Goal: Information Seeking & Learning: Learn about a topic

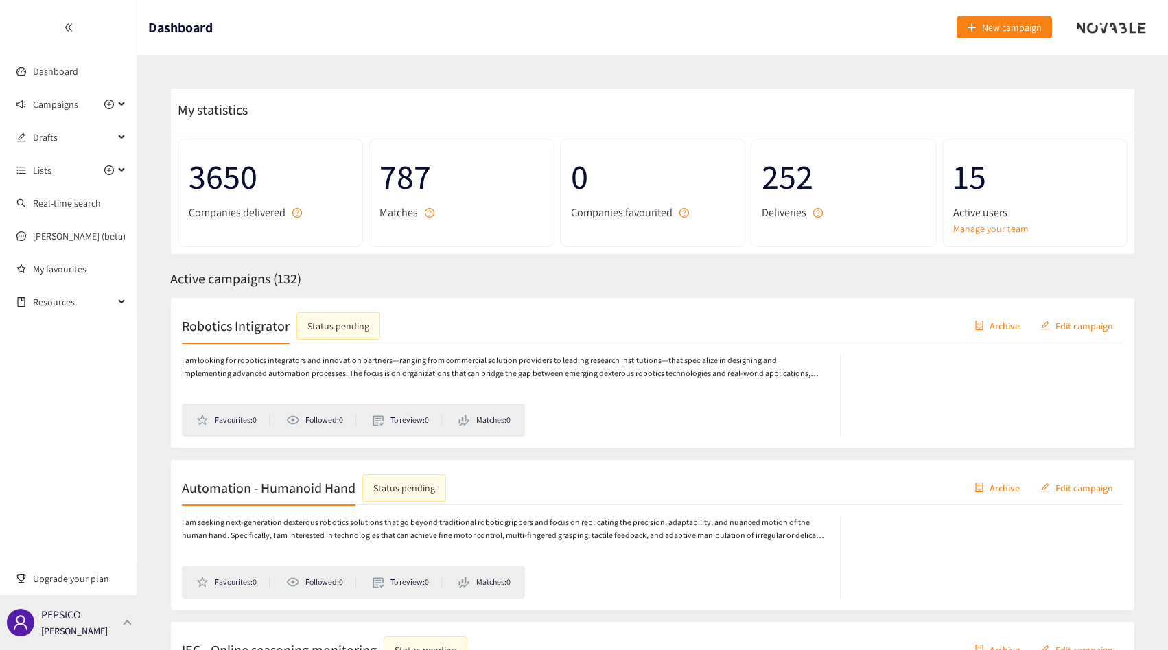
click at [81, 618] on div "PEPSICO [PERSON_NAME]" at bounding box center [74, 622] width 67 height 21
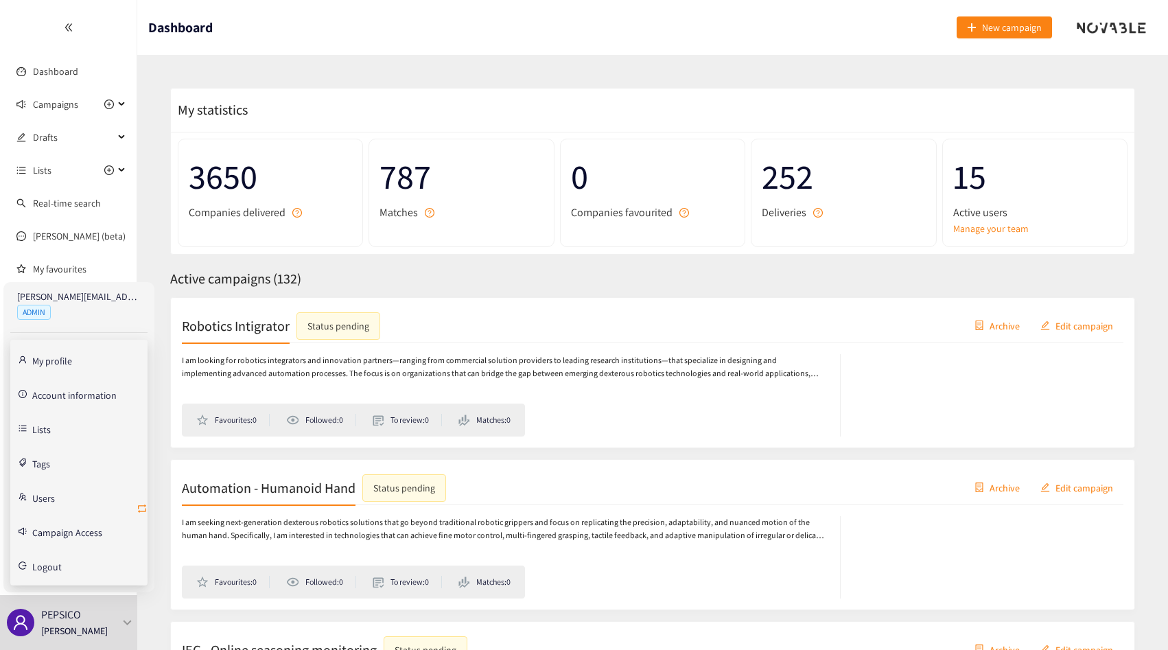
click at [141, 504] on icon "retweet" at bounding box center [142, 508] width 11 height 11
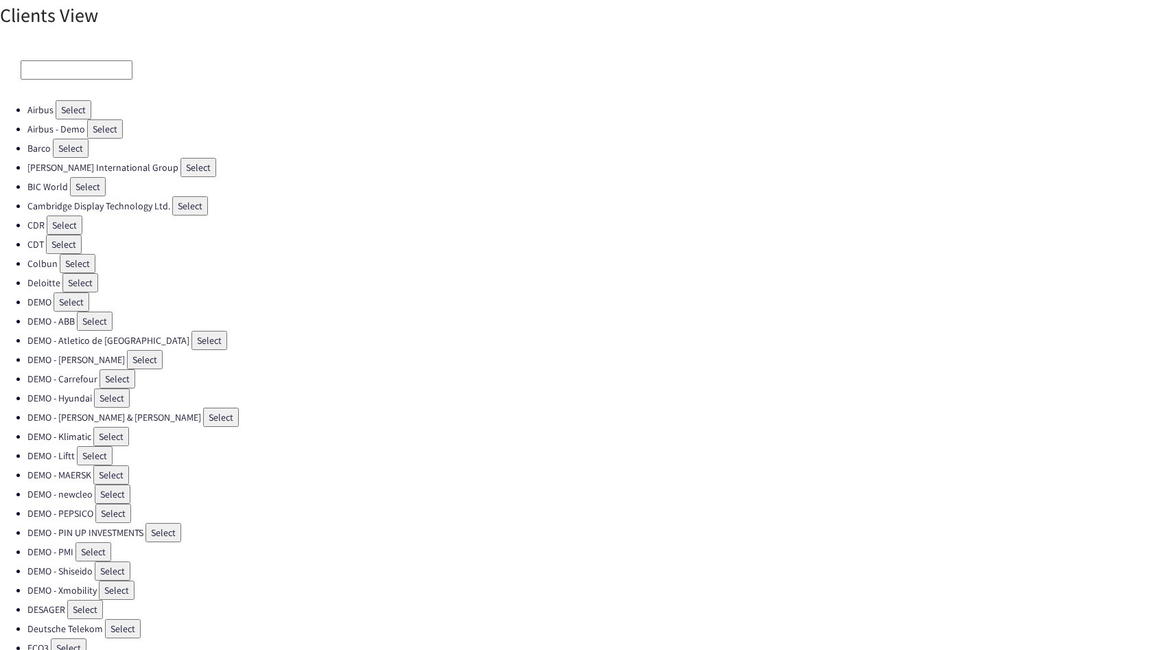
click at [76, 72] on input at bounding box center [77, 69] width 112 height 19
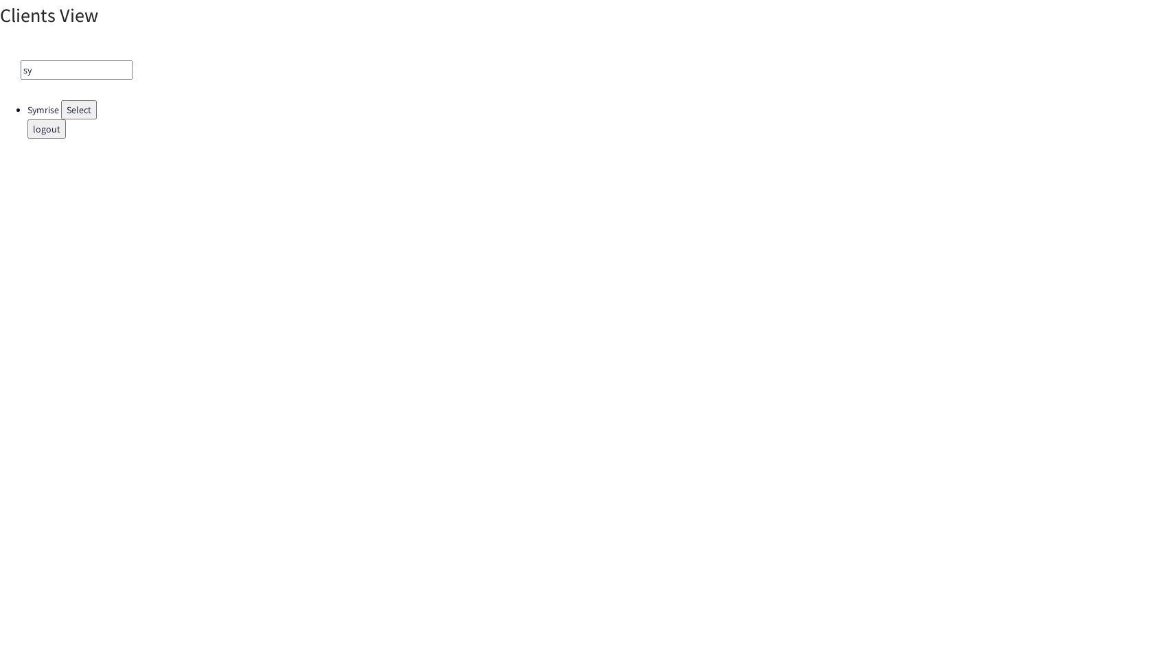
type input "sy"
click at [100, 113] on li "Symrise Select" at bounding box center [600, 109] width 1146 height 19
click at [92, 113] on button "Select" at bounding box center [79, 109] width 36 height 19
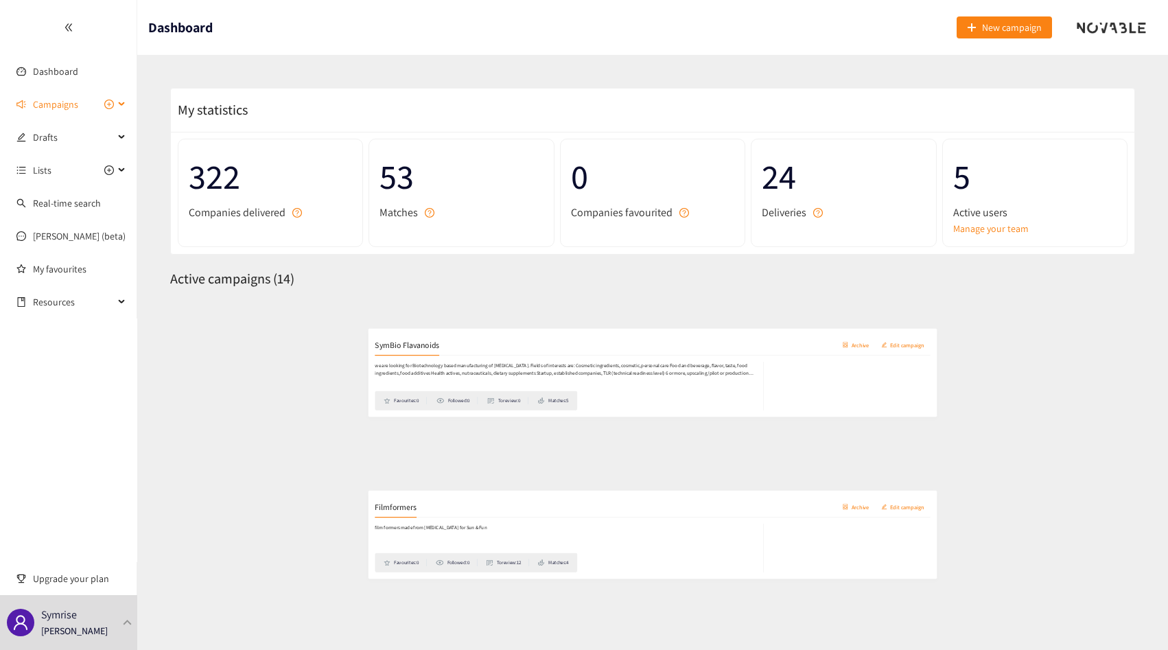
click at [54, 104] on span "Campaigns" at bounding box center [55, 104] width 45 height 27
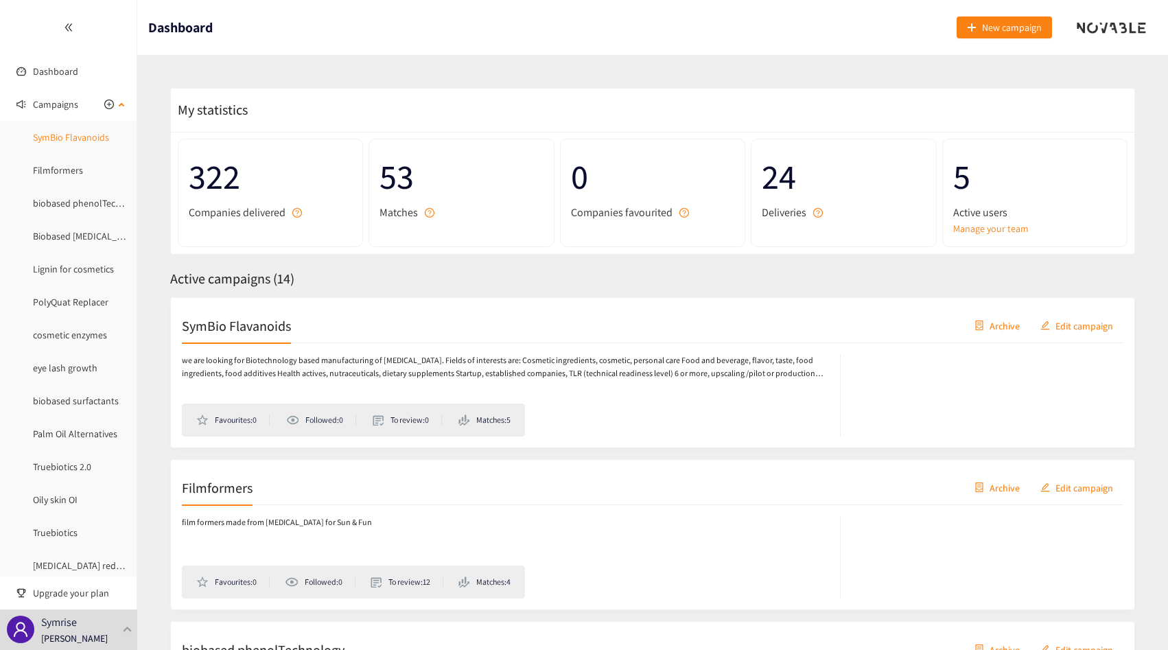
click at [50, 139] on link "SymBio Flavanoids" at bounding box center [71, 137] width 76 height 12
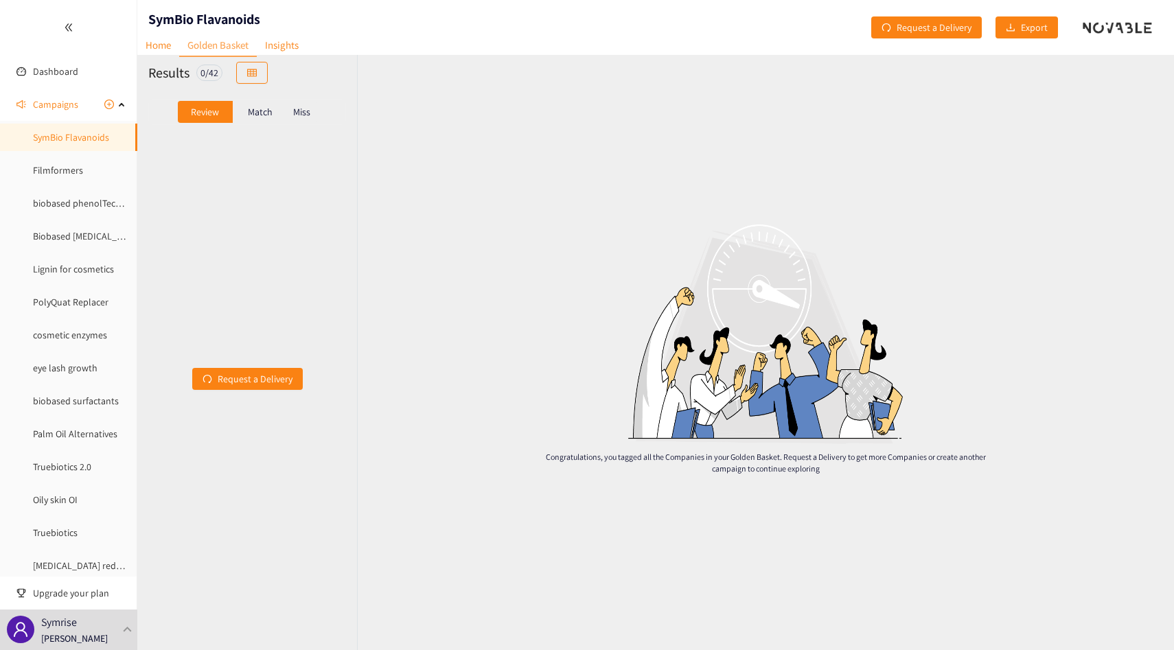
click at [261, 106] on p "Match" at bounding box center [260, 111] width 25 height 11
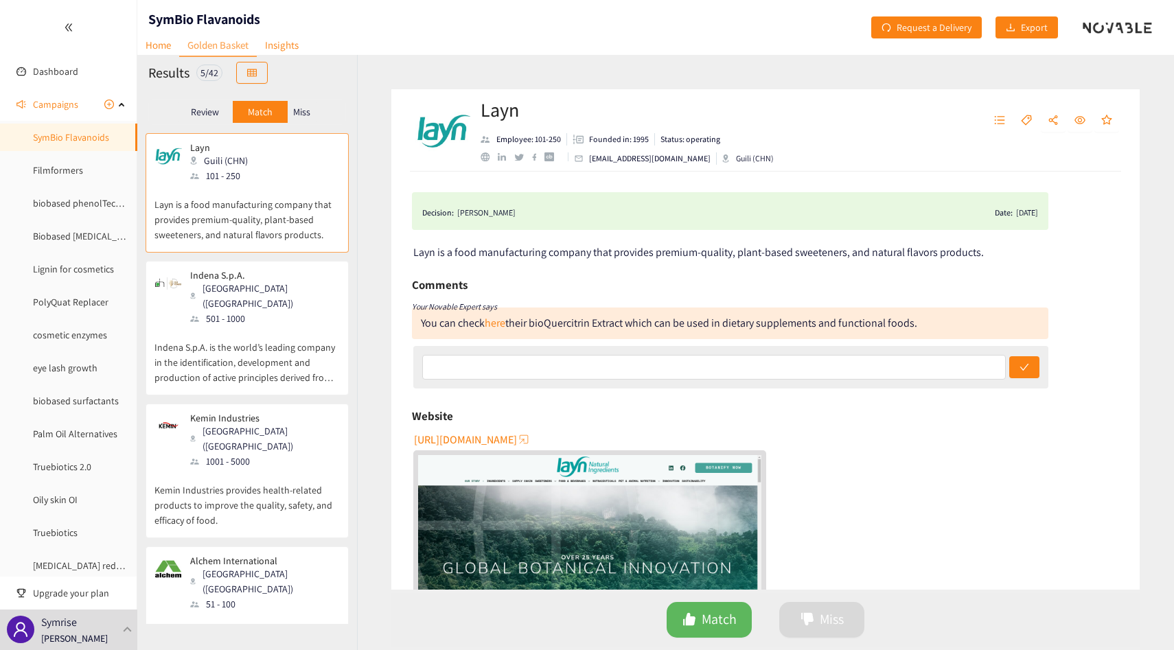
scroll to position [550, 0]
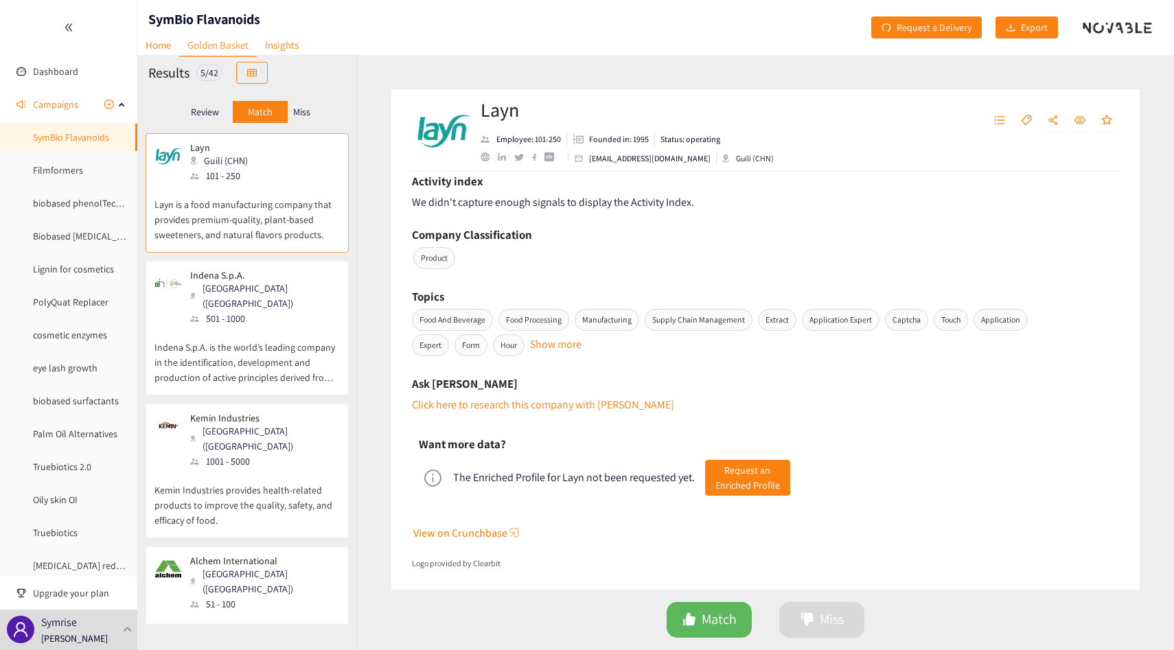
click at [267, 326] on p "Indena S.p.A. is the world’s leading company in the identification, development…" at bounding box center [246, 355] width 185 height 59
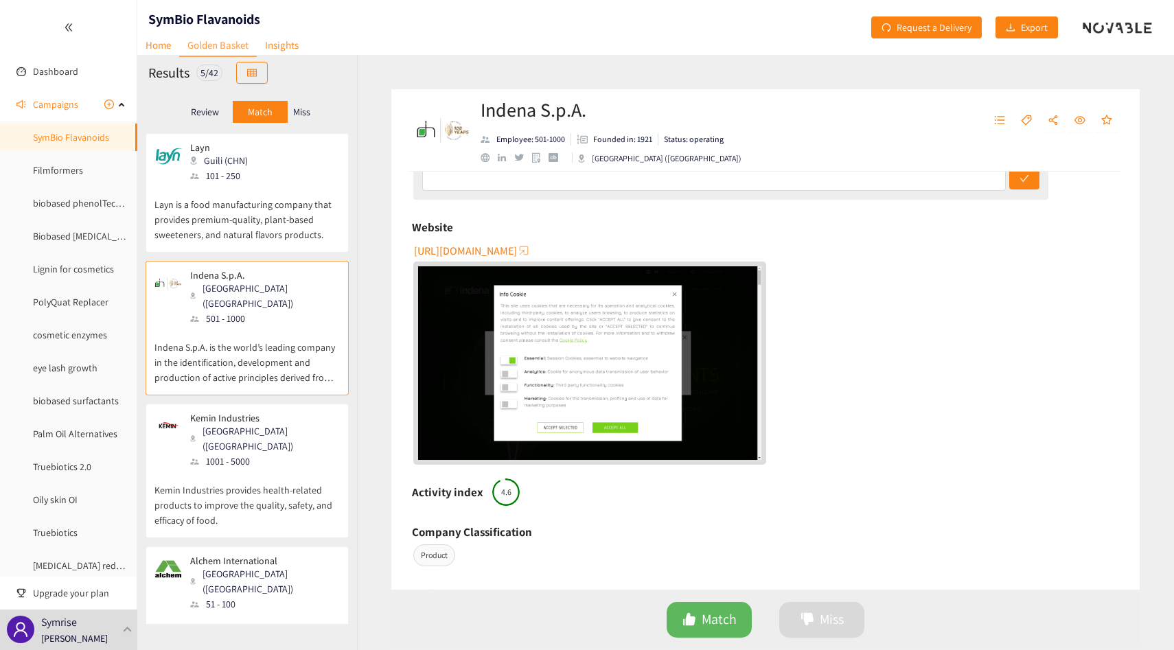
scroll to position [486, 0]
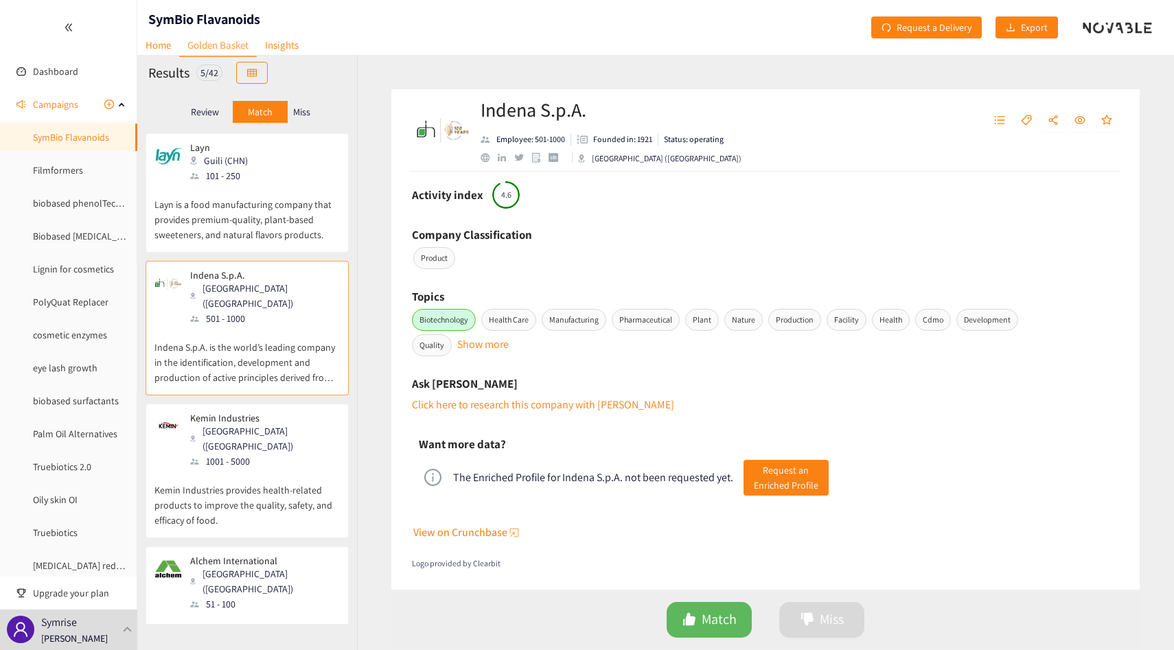
click at [291, 469] on p "Kemin Industries provides health-related products to improve the quality, safet…" at bounding box center [246, 498] width 185 height 59
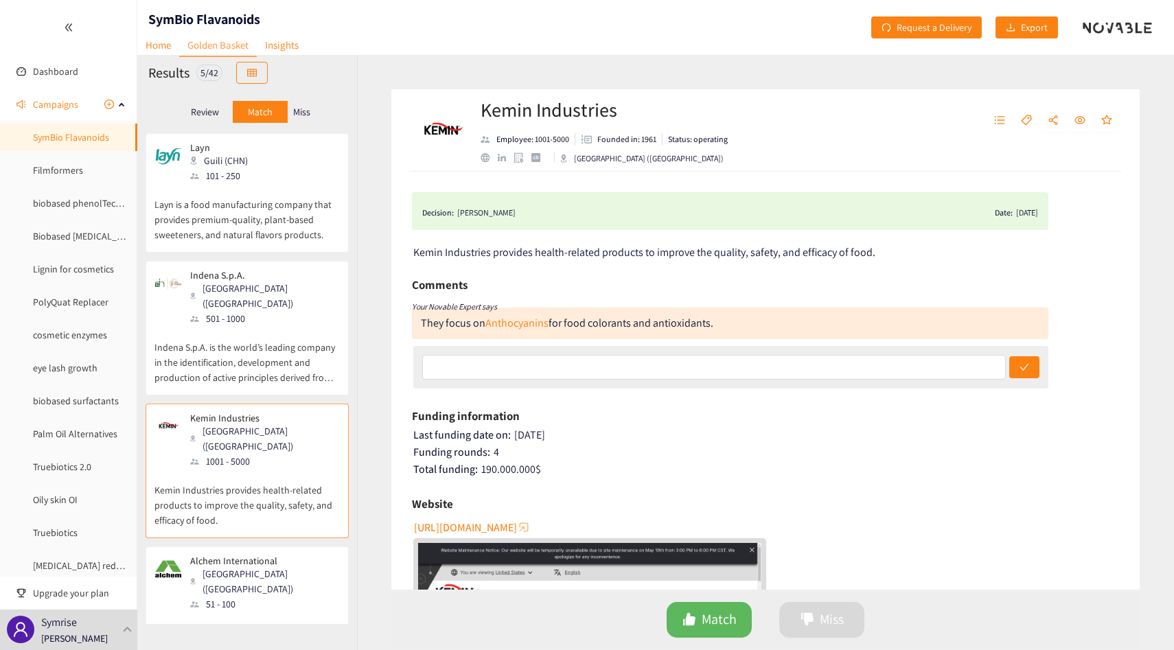
scroll to position [769, 0]
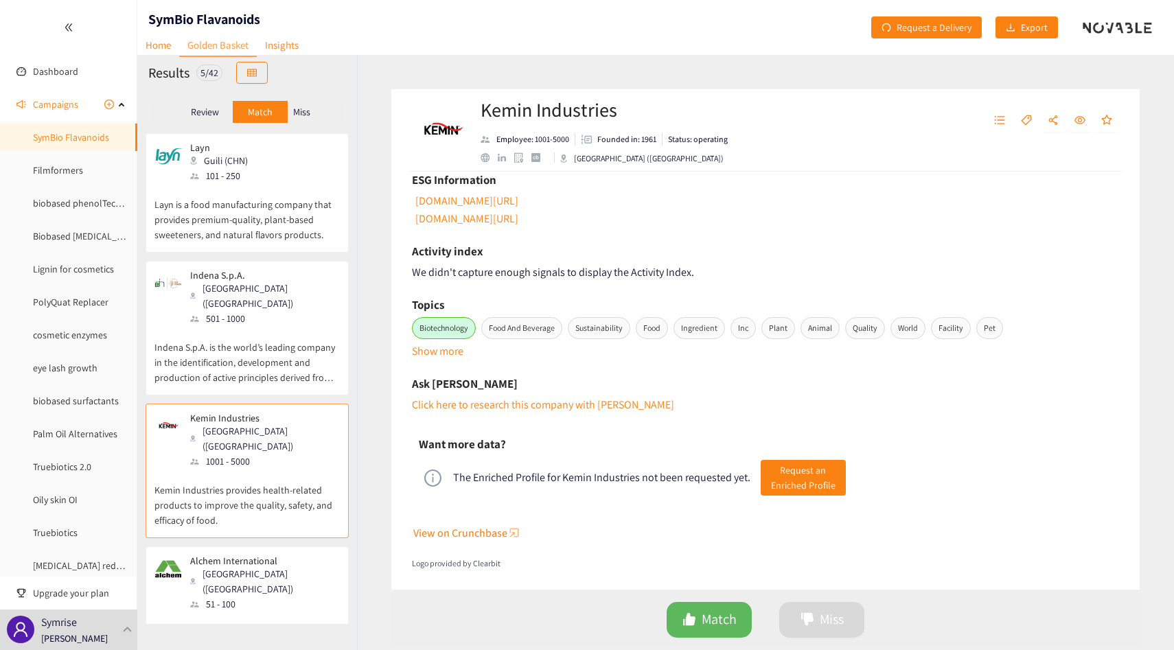
click at [291, 612] on p "Alchem International is a manufacturer, supplier, and exporter of herbal extrac…" at bounding box center [246, 641] width 185 height 59
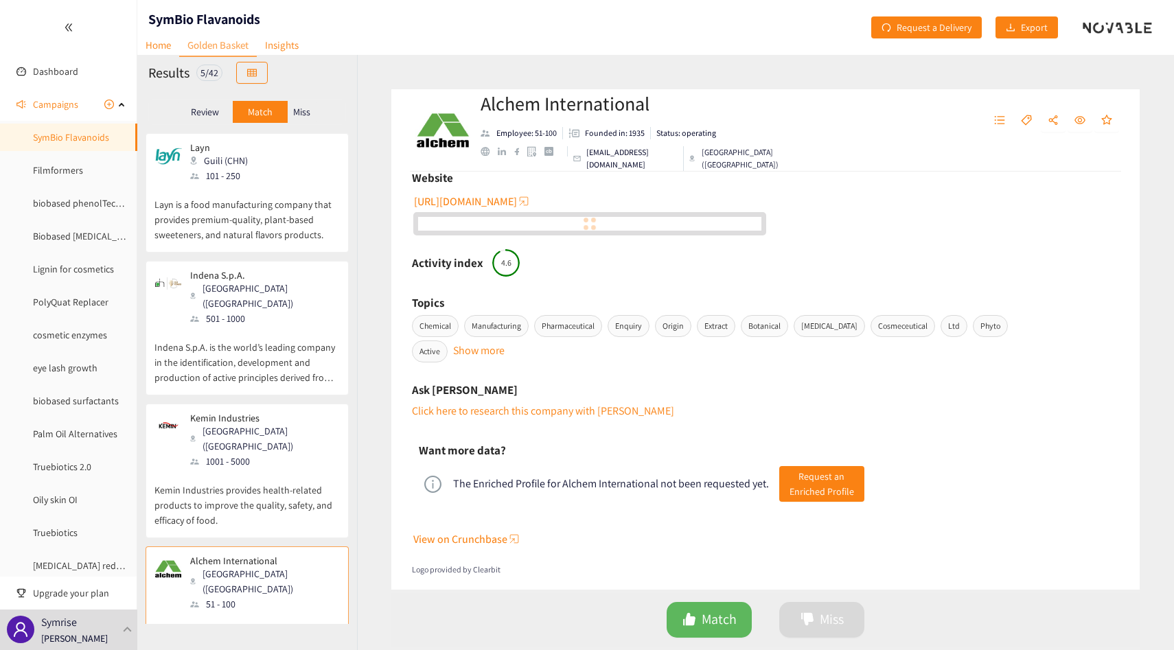
scroll to position [461, 0]
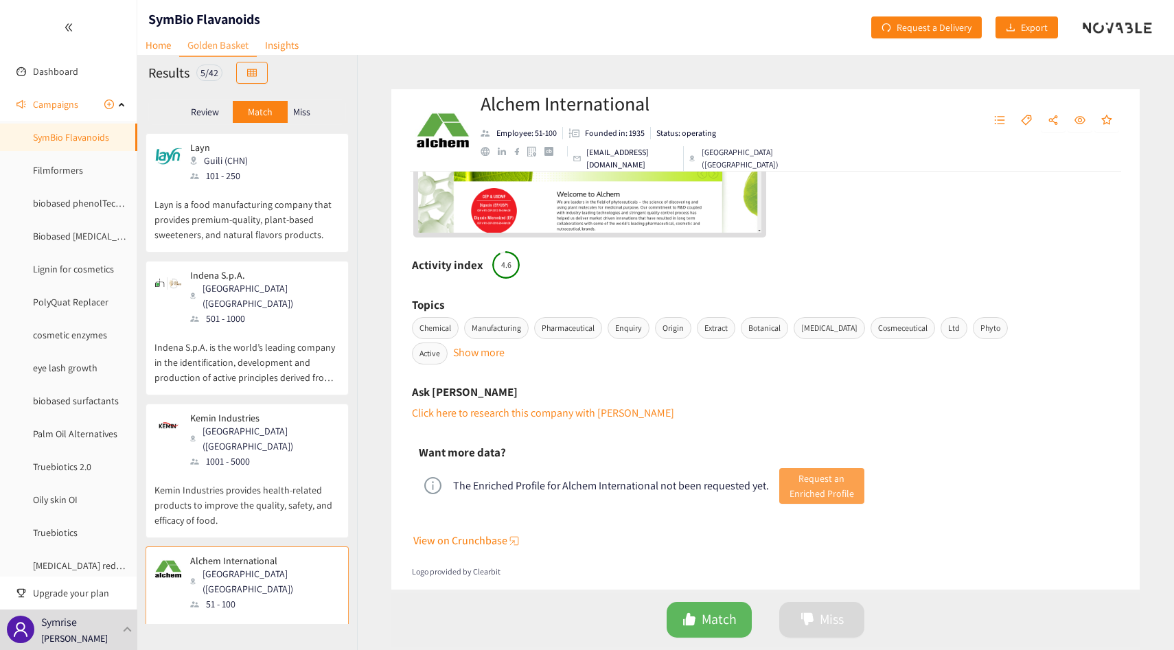
click at [814, 471] on span "Request an Enriched Profile" at bounding box center [821, 486] width 65 height 30
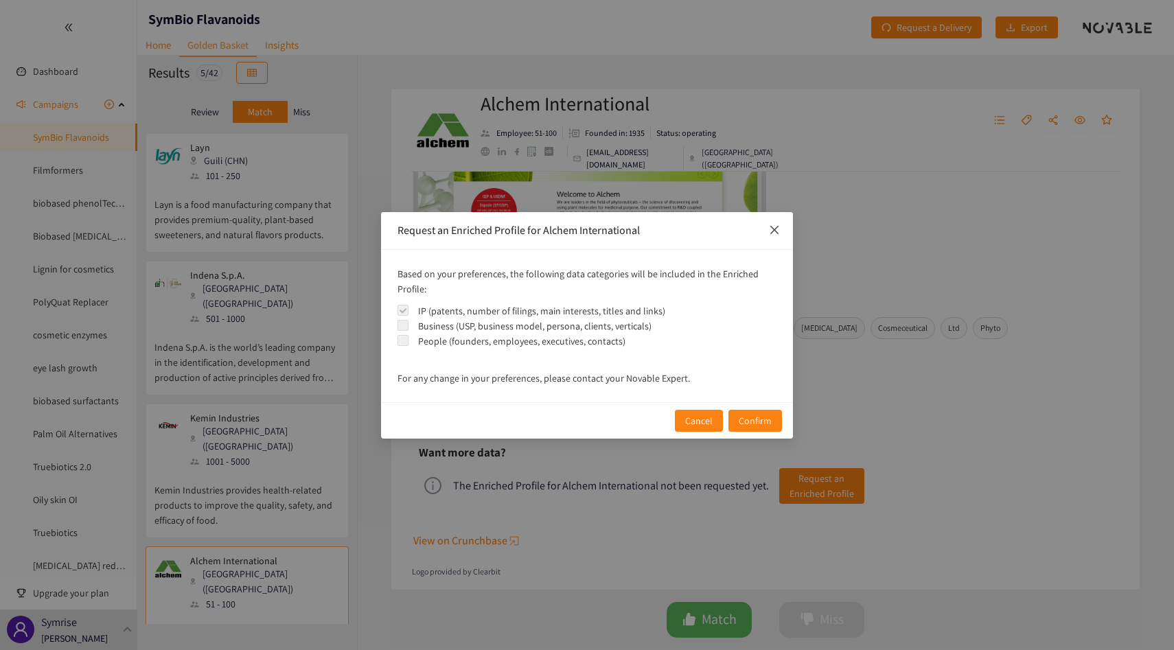
click at [767, 234] on span "Close" at bounding box center [774, 230] width 37 height 37
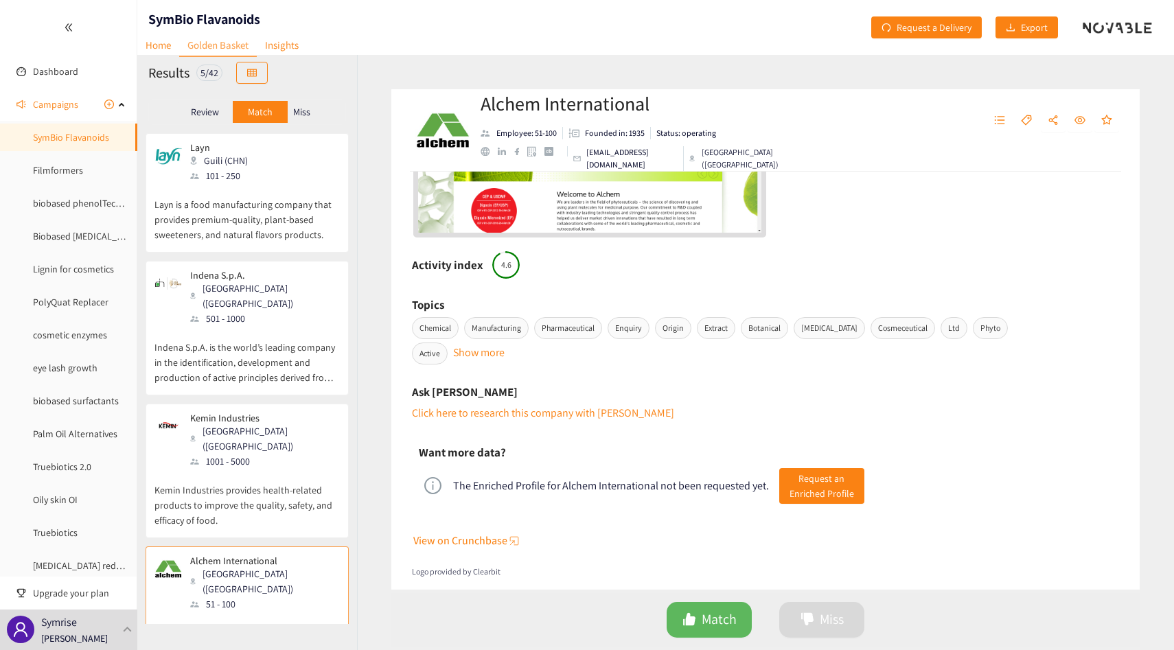
scroll to position [148, 0]
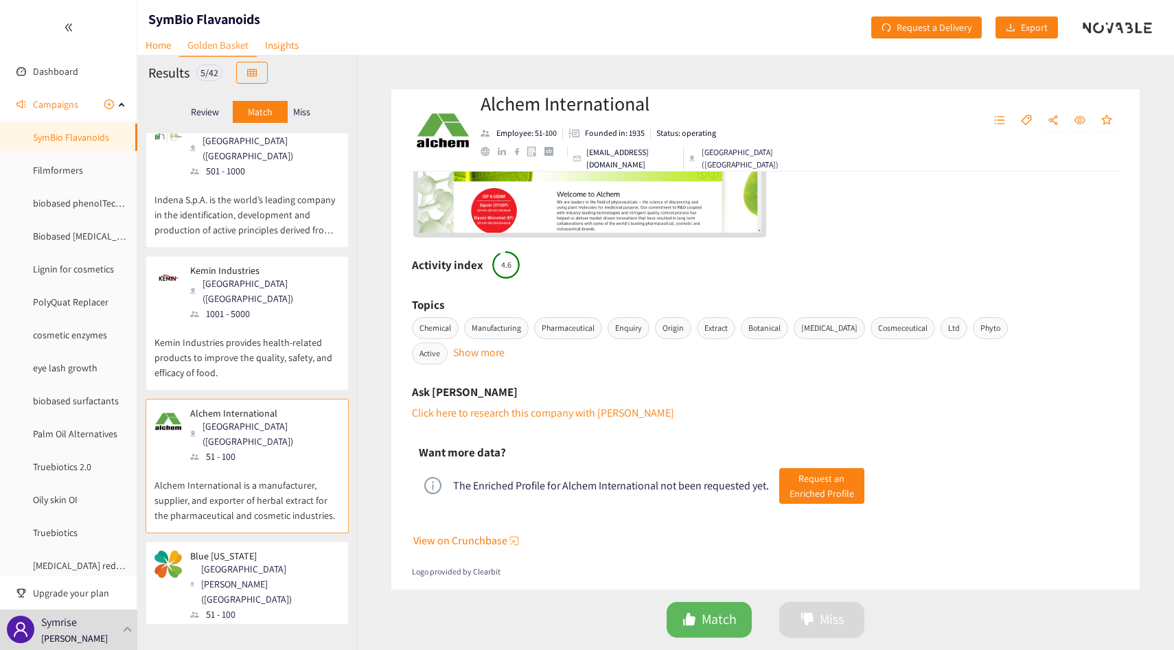
click at [250, 607] on div "51 - 100" at bounding box center [264, 614] width 148 height 15
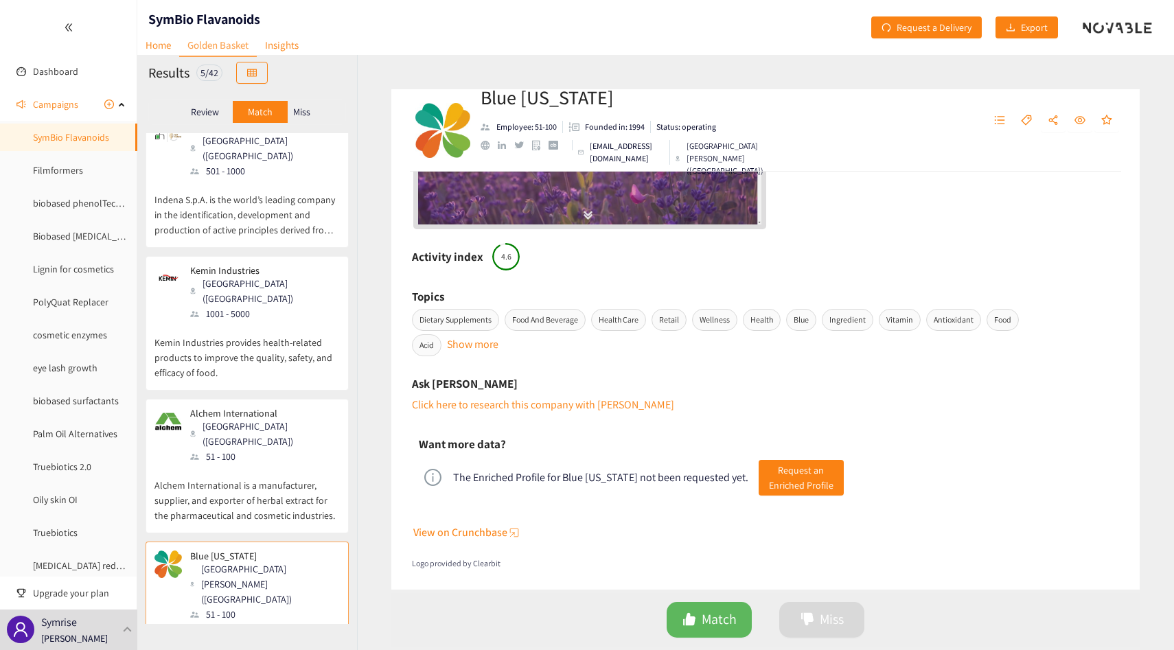
scroll to position [0, 0]
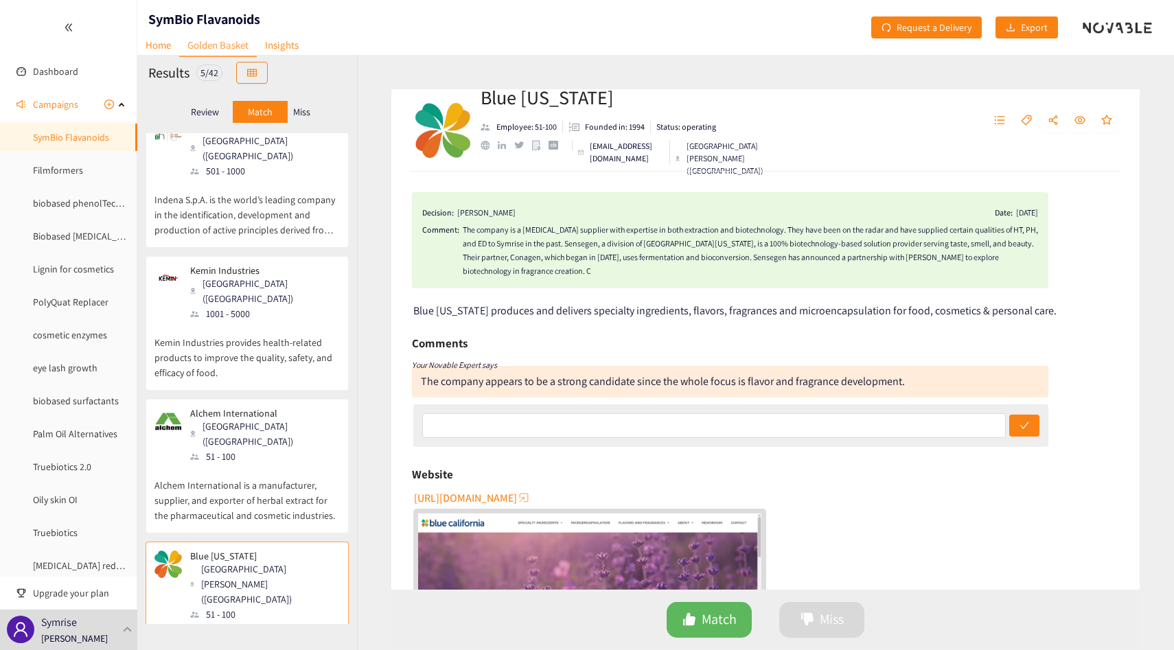
click at [498, 218] on div "[PERSON_NAME]" at bounding box center [486, 213] width 58 height 14
click at [514, 247] on div "The company is a [MEDICAL_DATA] supplier with expertise in both extraction and …" at bounding box center [750, 250] width 575 height 55
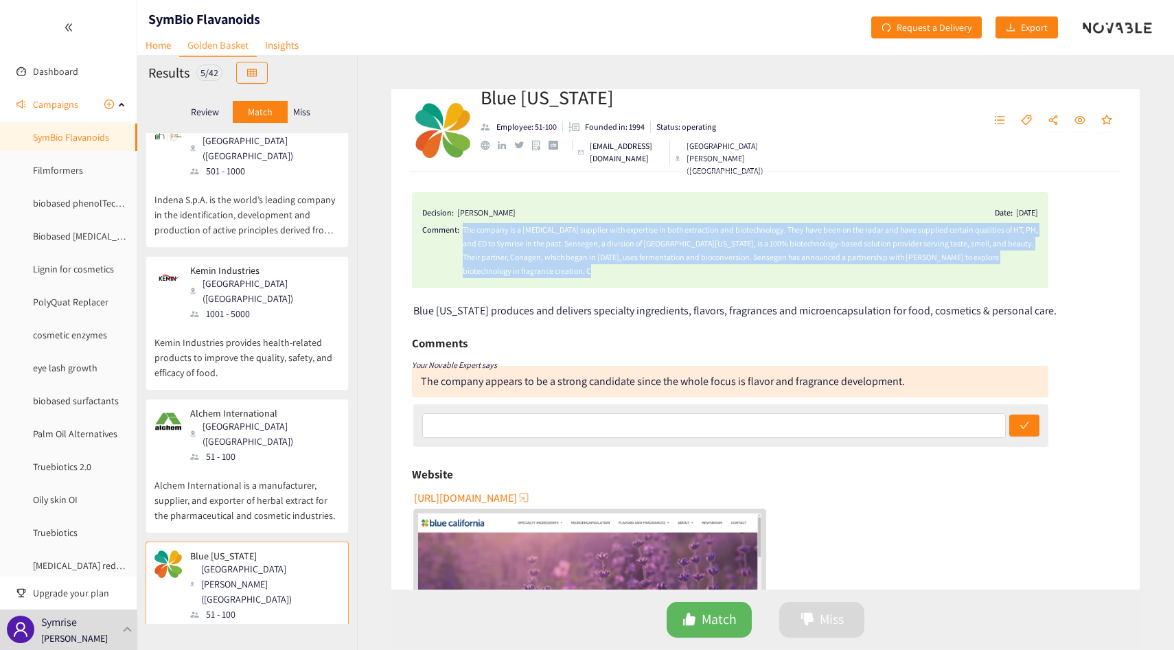
click at [514, 247] on div "The company is a [MEDICAL_DATA] supplier with expertise in both extraction and …" at bounding box center [750, 250] width 575 height 55
click at [535, 252] on div "The company is a [MEDICAL_DATA] supplier with expertise in both extraction and …" at bounding box center [750, 250] width 575 height 55
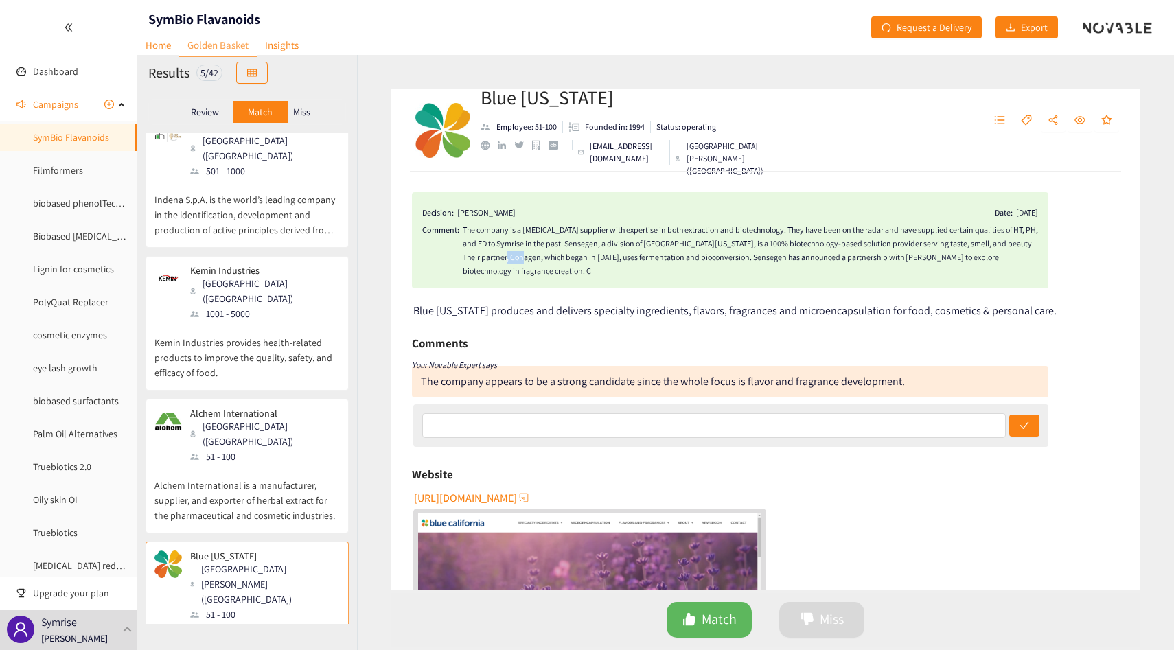
click at [535, 252] on div "The company is a [MEDICAL_DATA] supplier with expertise in both extraction and …" at bounding box center [750, 250] width 575 height 55
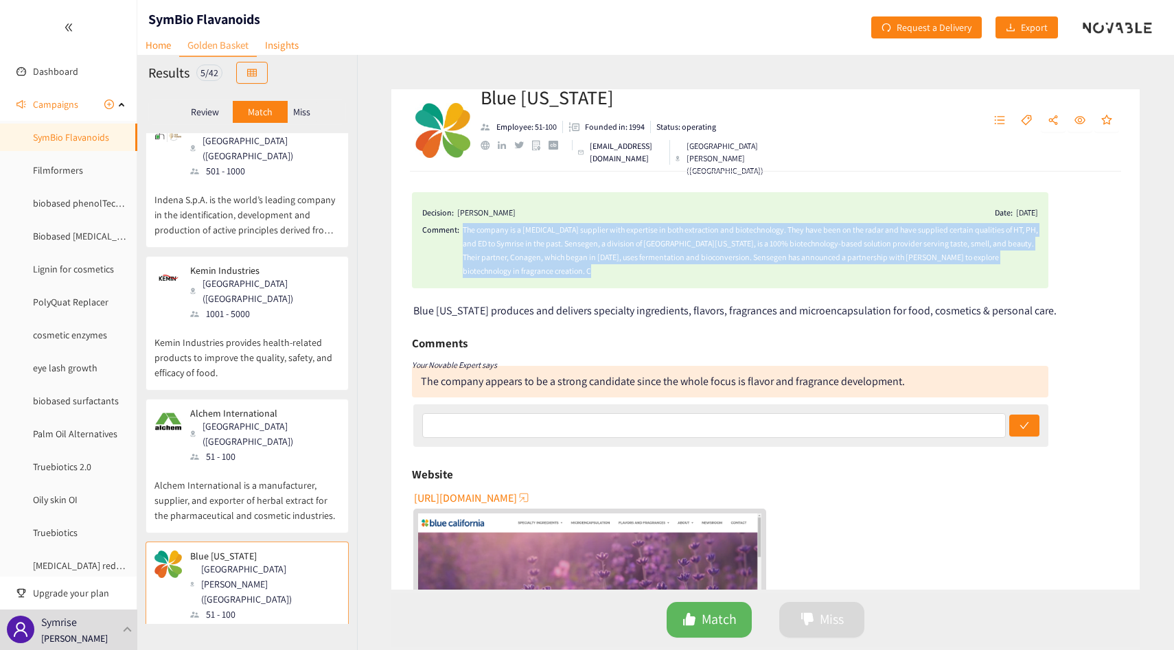
click at [535, 252] on div "The company is a [MEDICAL_DATA] supplier with expertise in both extraction and …" at bounding box center [750, 250] width 575 height 55
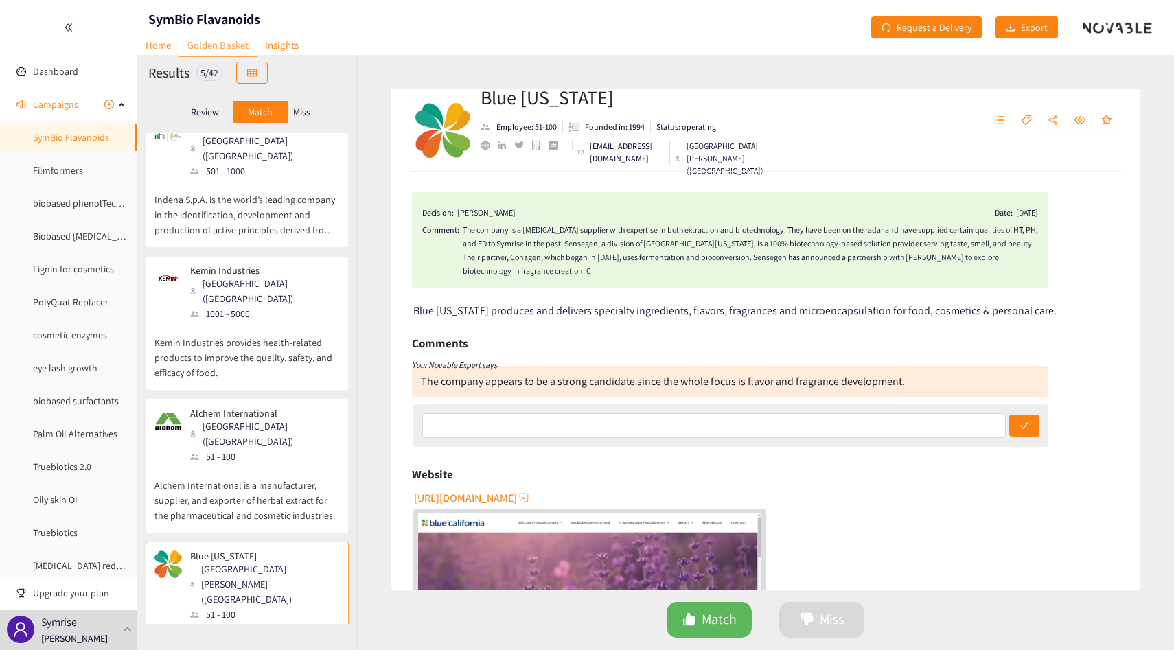
click at [611, 257] on div "The company is a [MEDICAL_DATA] supplier with expertise in both extraction and …" at bounding box center [750, 250] width 575 height 55
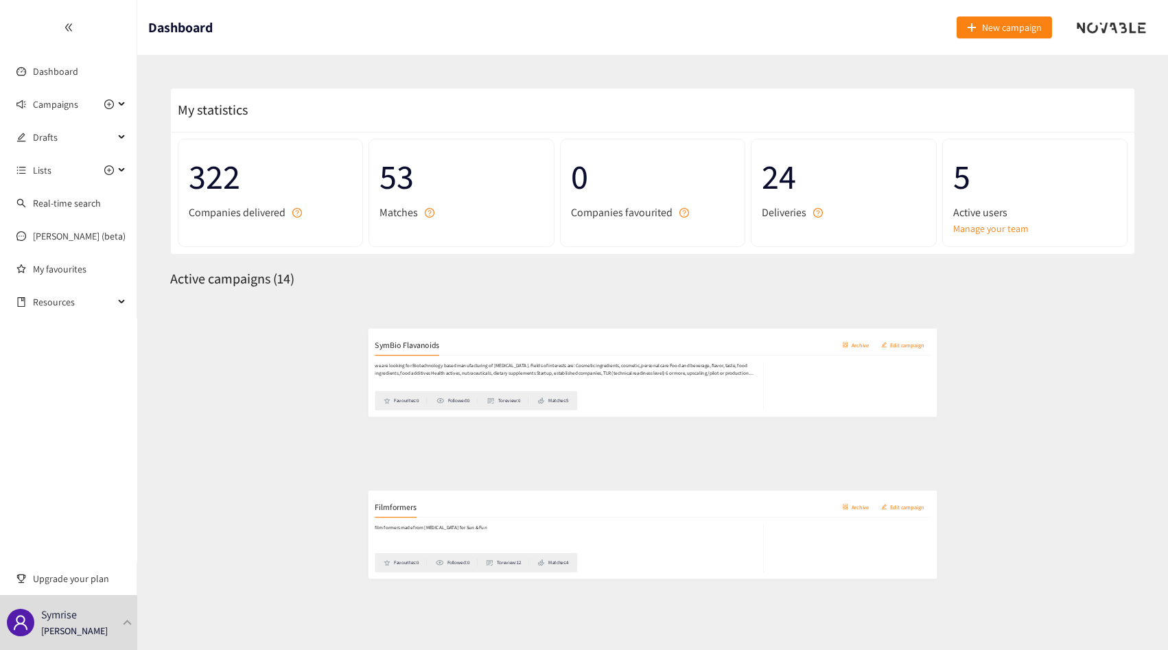
click at [309, 352] on div "we are looking for Biotechnology based manufacturing of [MEDICAL_DATA]. Fields …" at bounding box center [653, 389] width 942 height 93
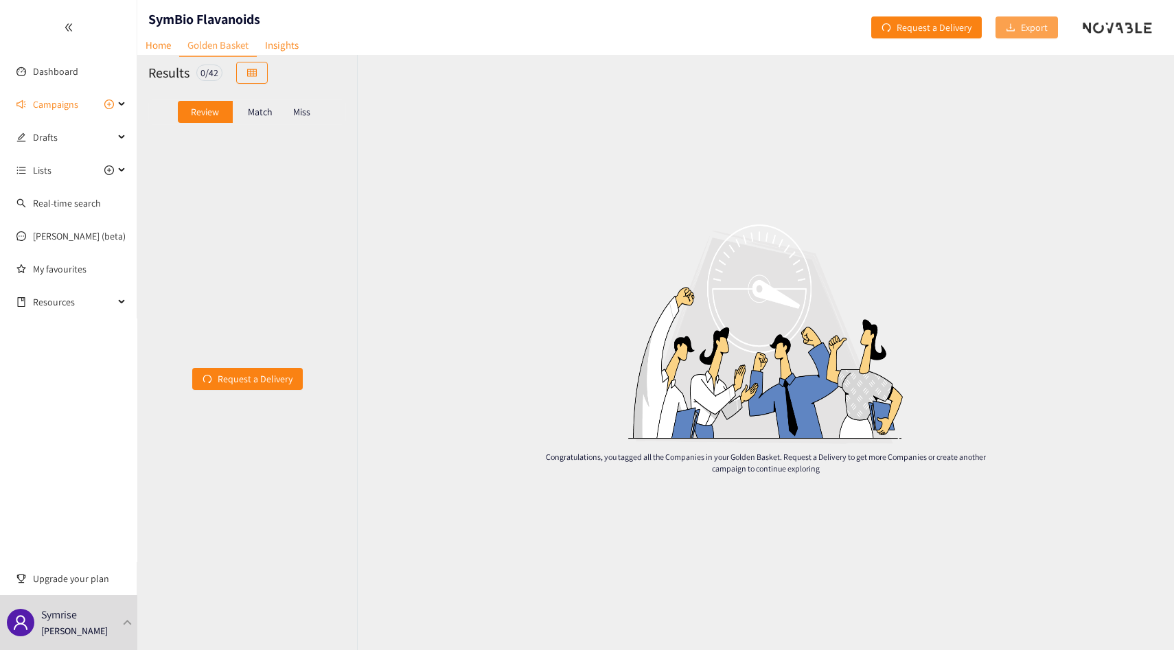
click at [1017, 36] on button "Export" at bounding box center [1026, 27] width 62 height 22
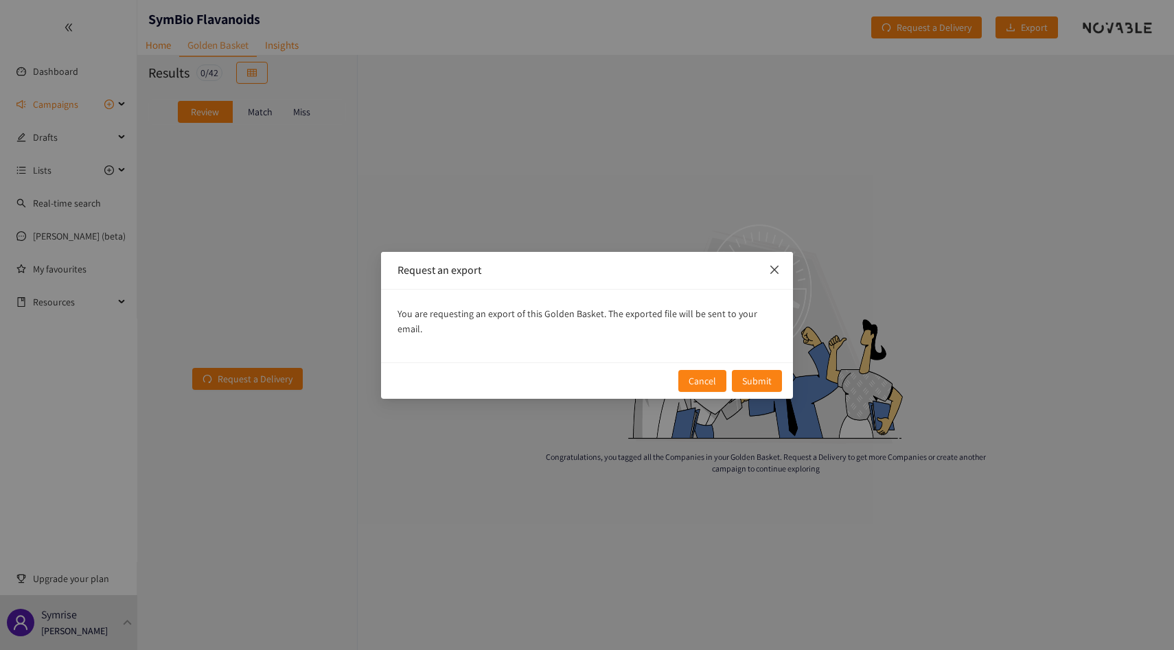
click at [778, 275] on icon "close" at bounding box center [774, 269] width 11 height 11
